Goal: Browse casually

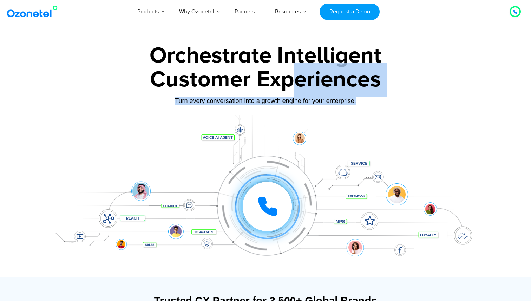
drag, startPoint x: 296, startPoint y: 77, endPoint x: 385, endPoint y: 133, distance: 105.7
click at [385, 133] on div "Orchestrate Intelligent Customer Experiences Turn every conversation into a gro…" at bounding box center [265, 161] width 439 height 232
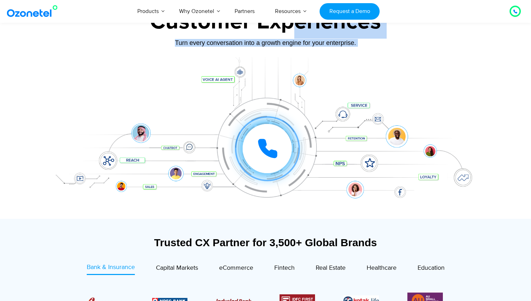
scroll to position [187, 0]
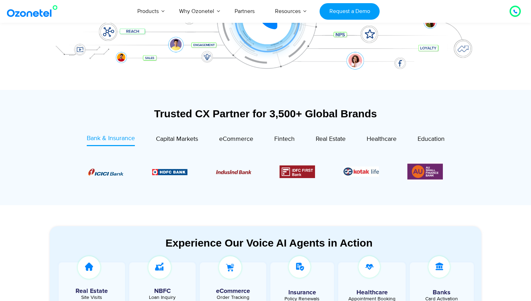
click at [171, 130] on div "Trusted CX Partner for 3,500+ Global Brands Bank & Insurance Capital Markets" at bounding box center [266, 155] width 432 height 94
click at [190, 139] on span "Capital Markets" at bounding box center [177, 139] width 42 height 8
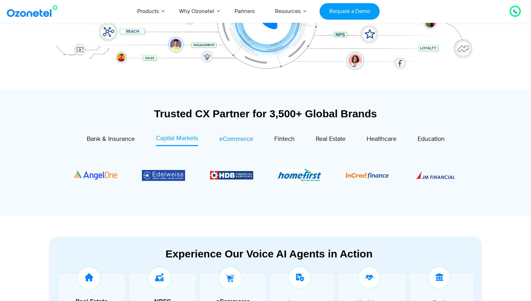
click at [246, 143] on div "eCommerce" at bounding box center [236, 139] width 34 height 9
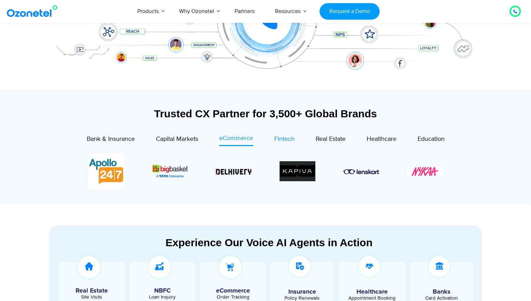
click at [282, 141] on span "Fintech" at bounding box center [284, 139] width 20 height 8
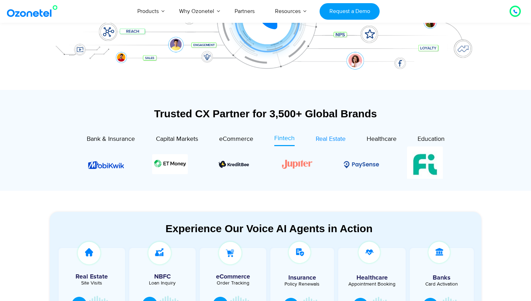
click at [320, 137] on span "Real Estate" at bounding box center [331, 139] width 30 height 8
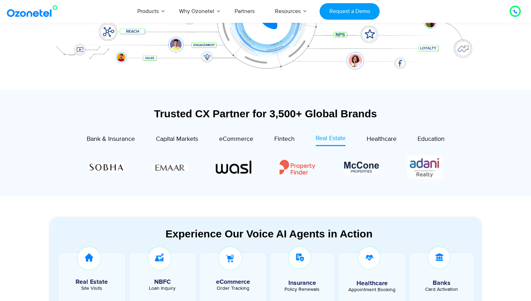
click at [366, 136] on div "Healthcare" at bounding box center [371, 140] width 51 height 12
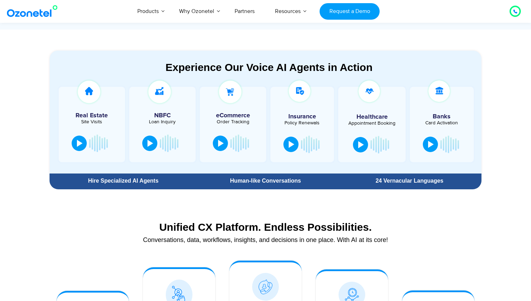
scroll to position [350, 0]
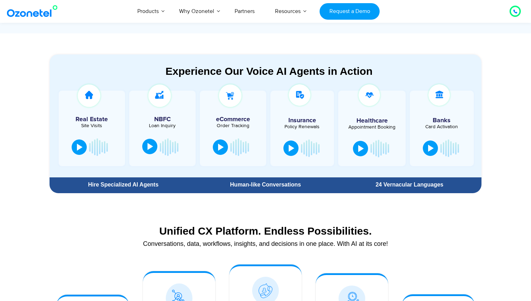
click at [146, 147] on button at bounding box center [149, 146] width 15 height 15
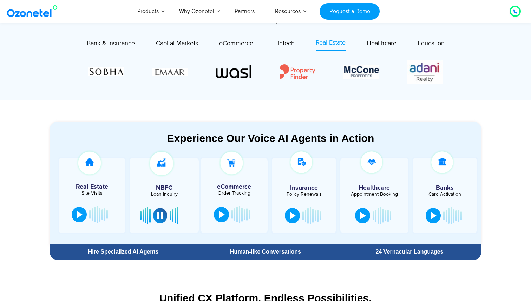
scroll to position [308, 0]
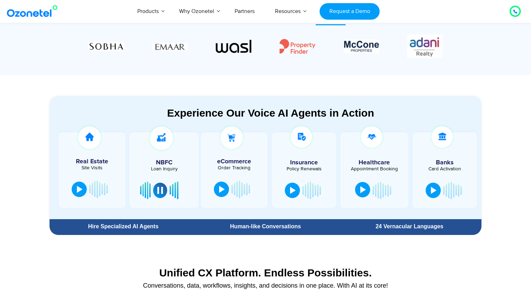
click at [365, 192] on div at bounding box center [363, 189] width 6 height 7
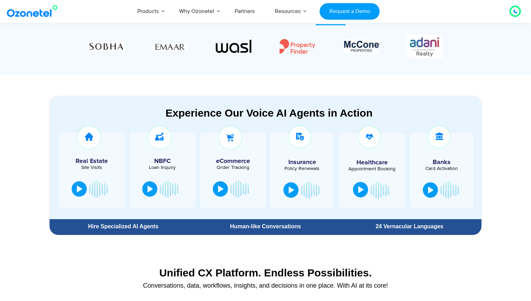
click at [360, 189] on div at bounding box center [361, 189] width 6 height 7
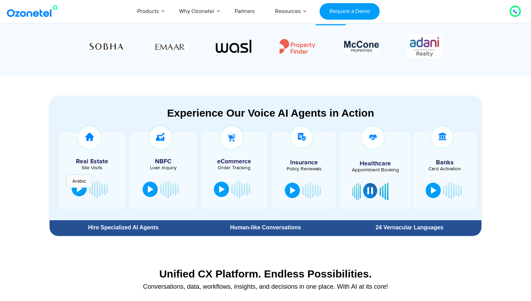
click at [79, 191] on div at bounding box center [80, 188] width 6 height 7
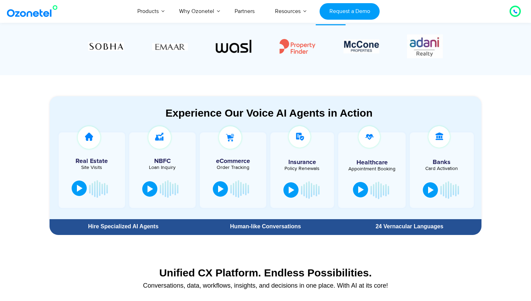
click at [80, 189] on div at bounding box center [80, 188] width 6 height 7
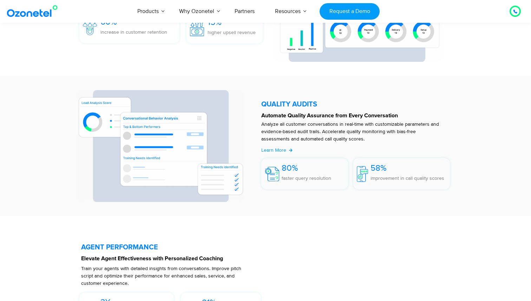
scroll to position [1602, 0]
